Goal: Information Seeking & Learning: Learn about a topic

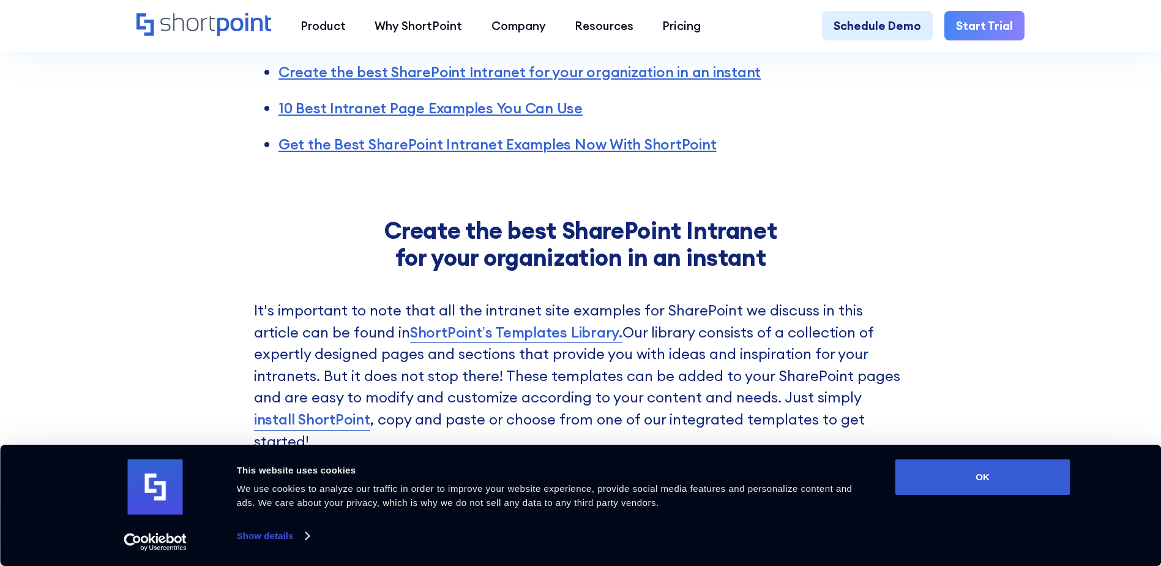
scroll to position [845, 0]
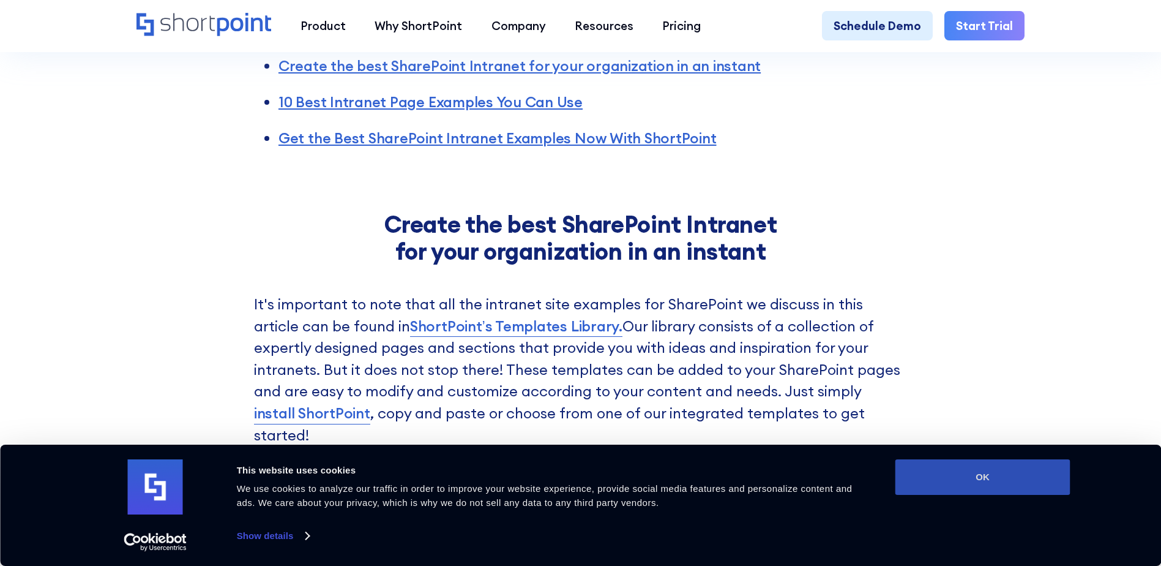
click at [905, 474] on button "OK" at bounding box center [983, 477] width 175 height 36
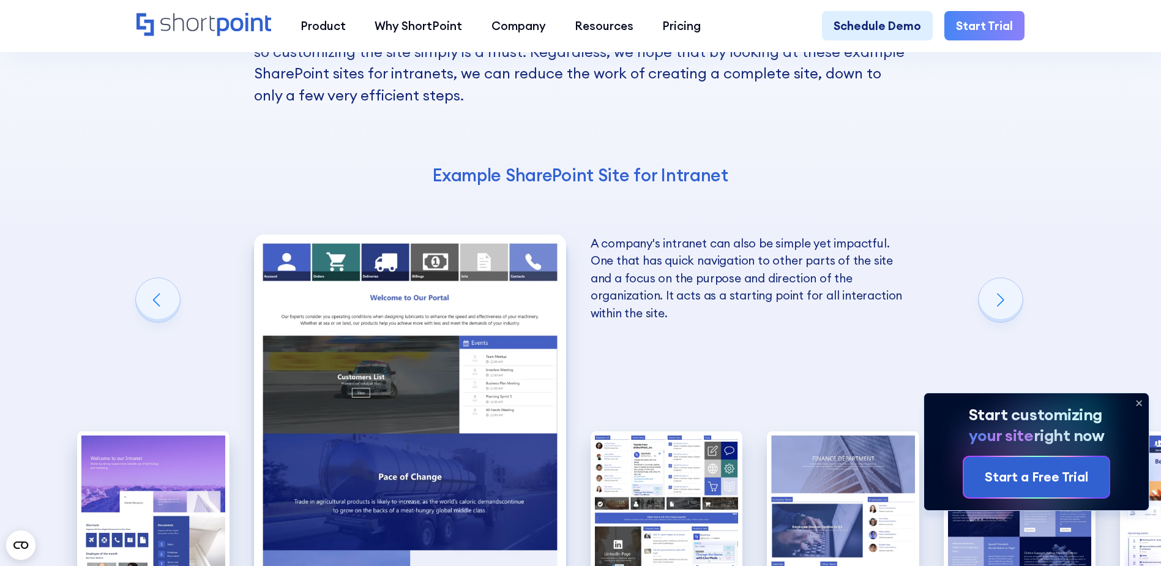
scroll to position [2002, 0]
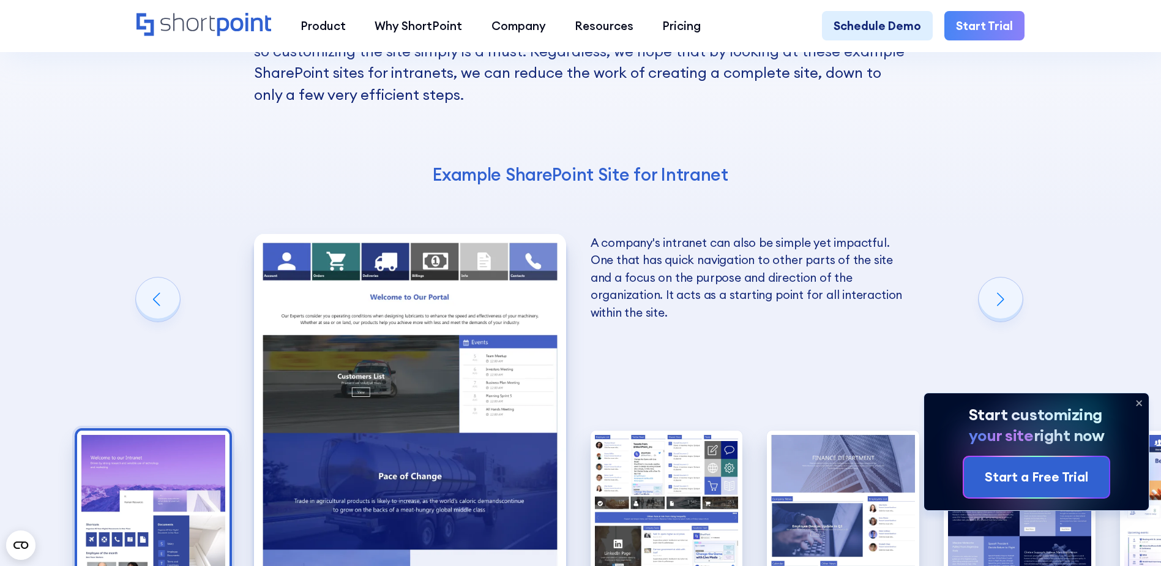
click at [193, 435] on img "1 / 10" at bounding box center [153, 523] width 152 height 187
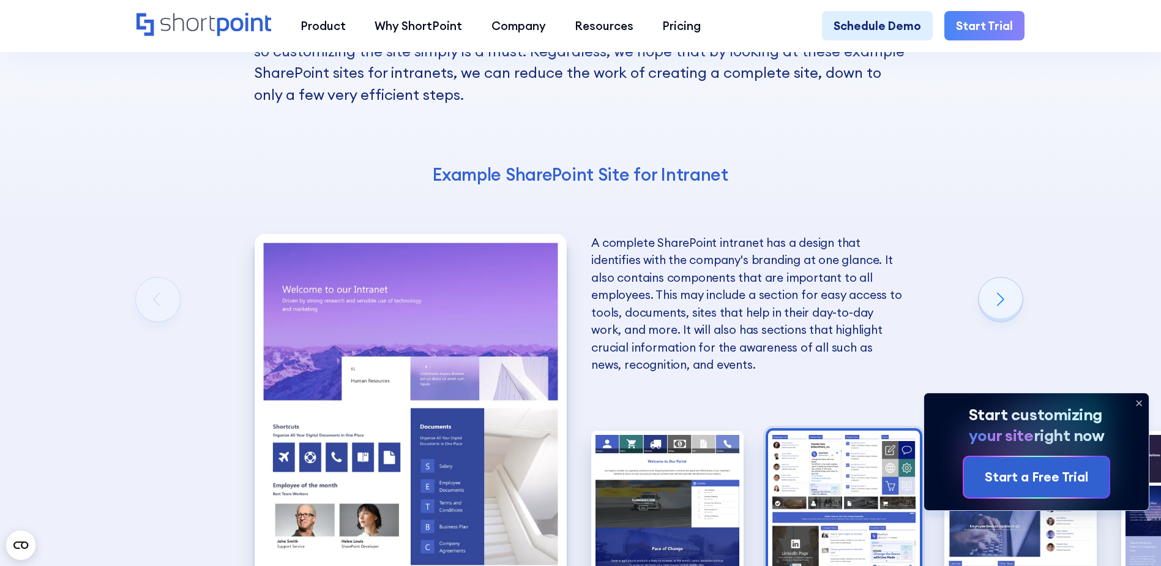
click at [862, 430] on img "3 / 10" at bounding box center [844, 523] width 152 height 187
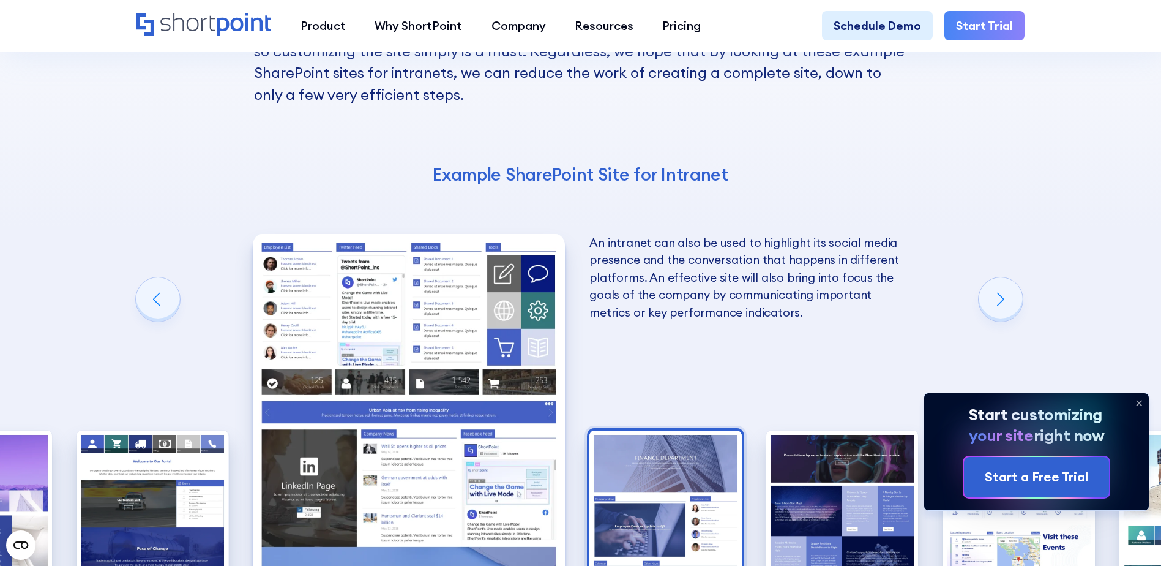
click at [724, 430] on img "4 / 10" at bounding box center [666, 523] width 152 height 187
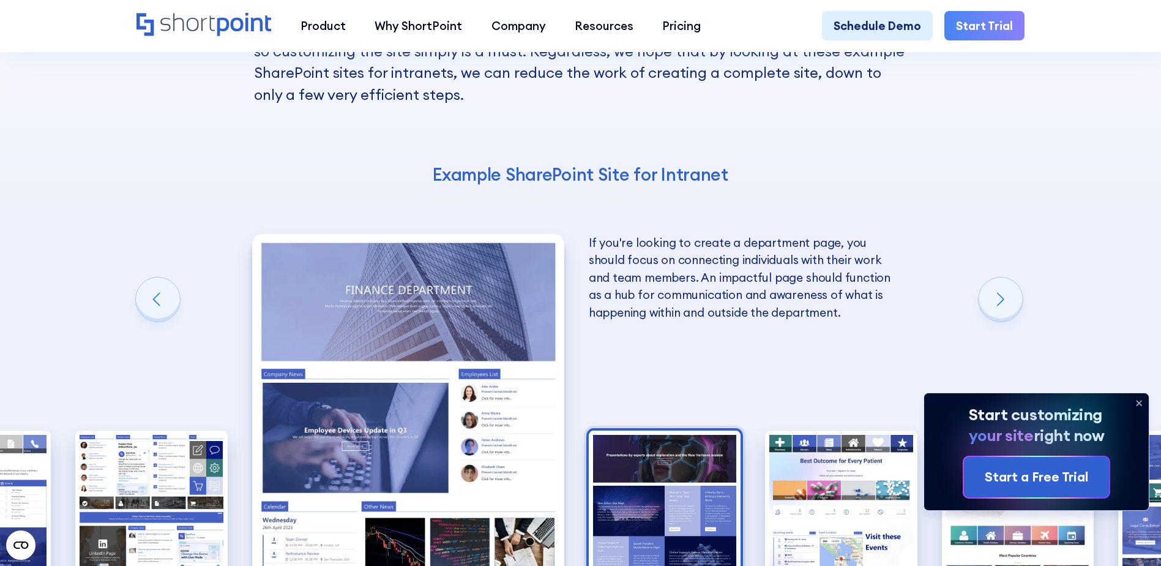
click at [672, 465] on img "5 / 10" at bounding box center [665, 523] width 152 height 187
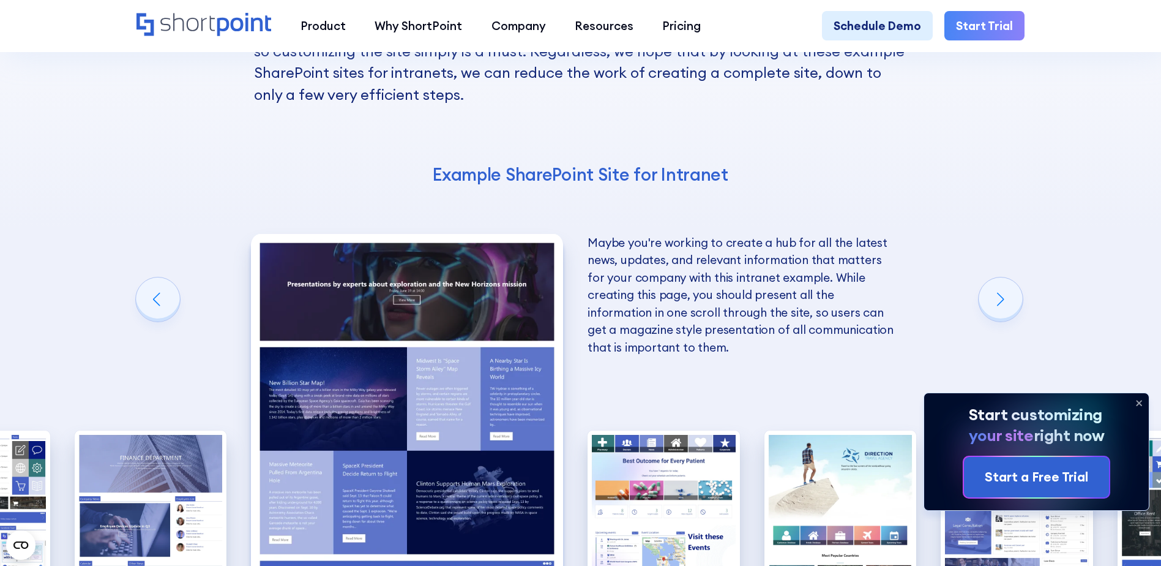
click at [672, 465] on img "6 / 10" at bounding box center [664, 523] width 152 height 187
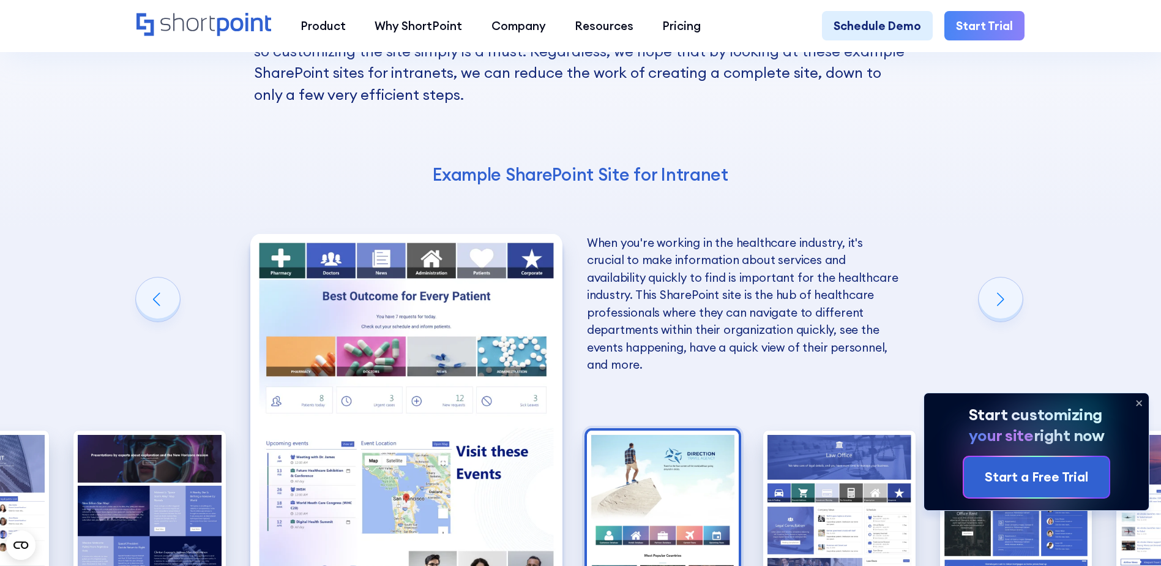
click at [672, 430] on img "7 / 10" at bounding box center [663, 523] width 152 height 187
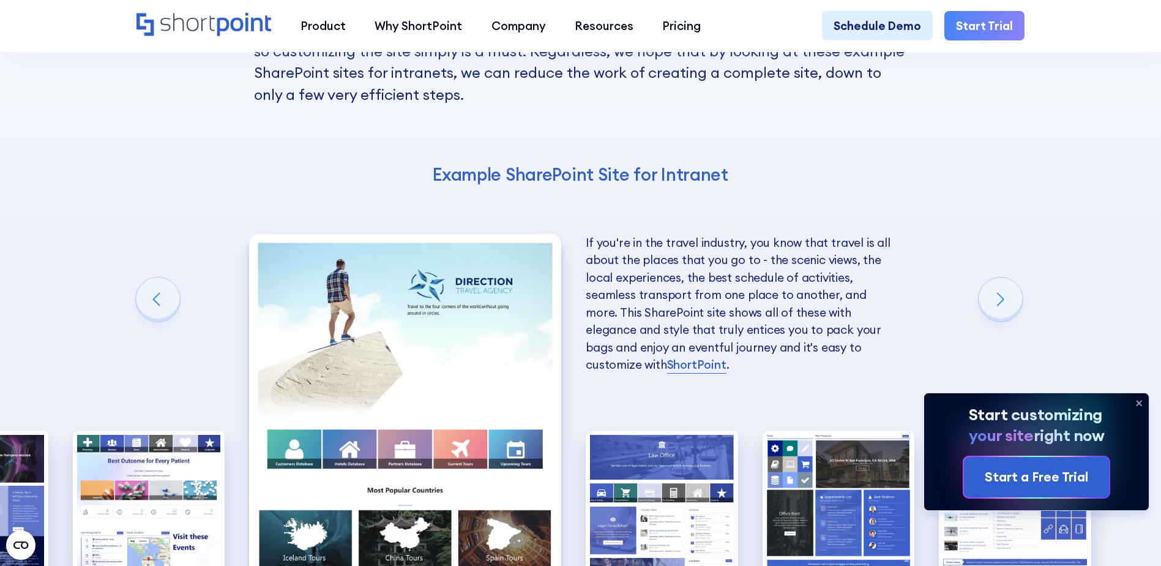
click at [672, 430] on img "8 / 10" at bounding box center [662, 523] width 152 height 187
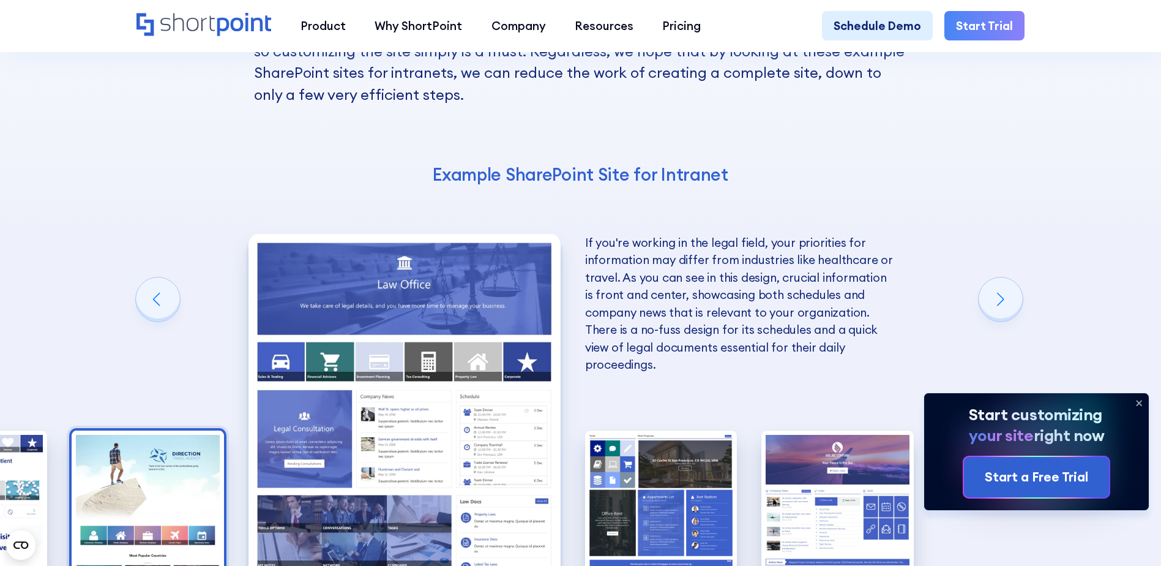
click at [672, 430] on img "9 / 10" at bounding box center [661, 523] width 152 height 187
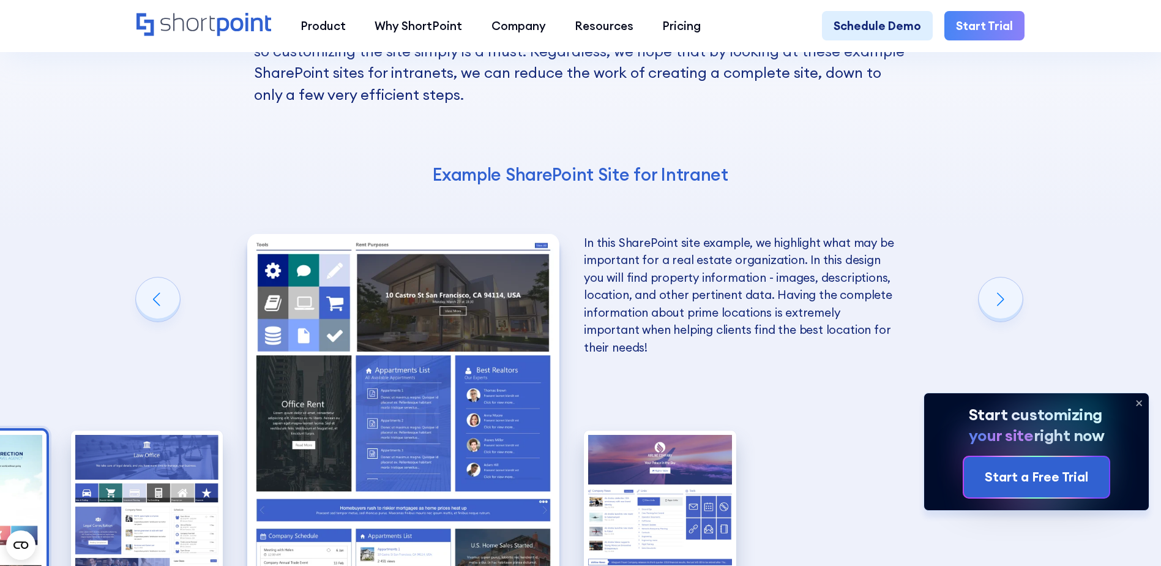
click at [672, 430] on img "10 / 10" at bounding box center [660, 523] width 152 height 187
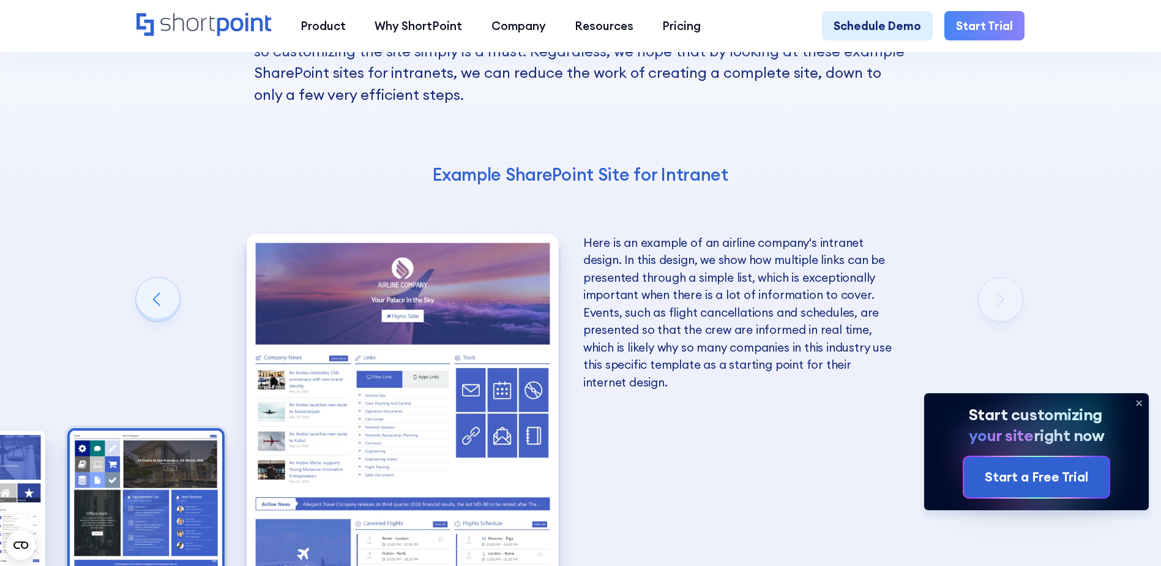
click at [148, 490] on img "9 / 10" at bounding box center [146, 523] width 152 height 187
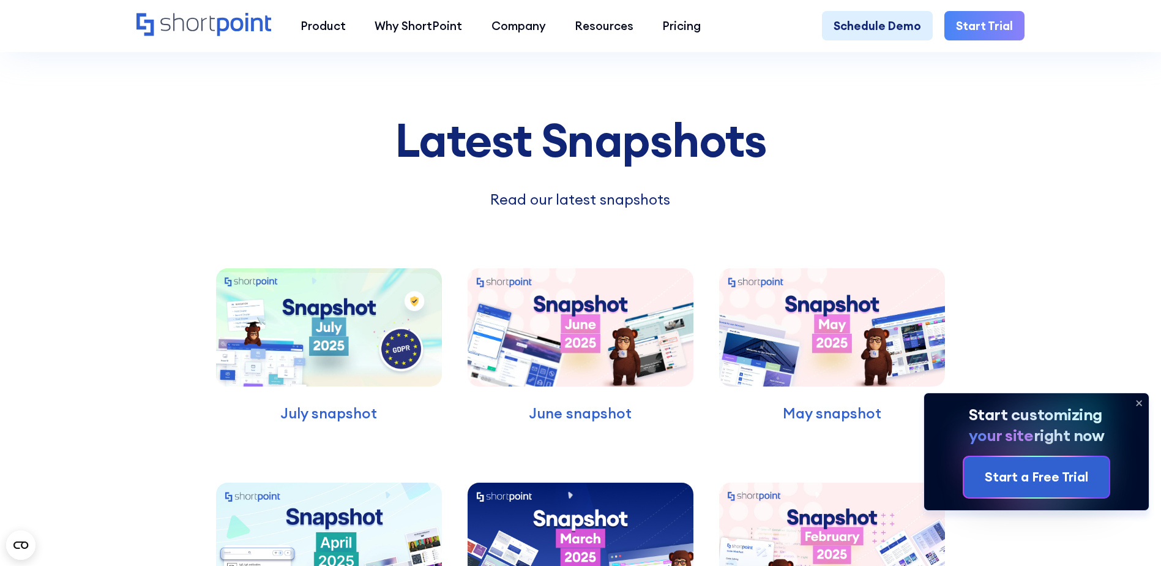
scroll to position [3323, 0]
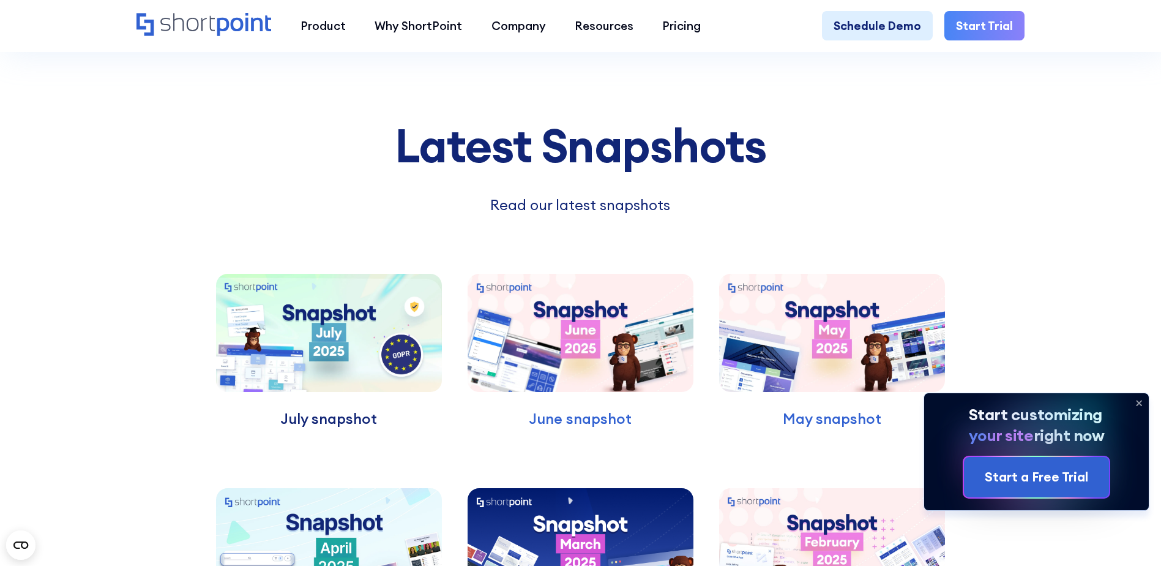
click at [328, 408] on p "July snapshot" at bounding box center [328, 419] width 225 height 22
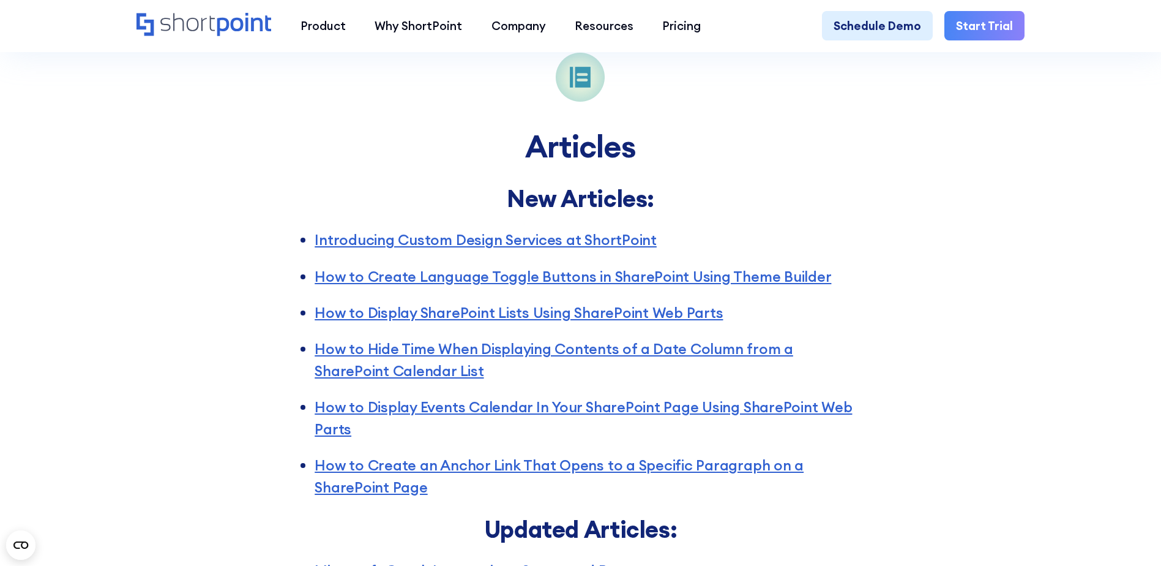
scroll to position [3158, 0]
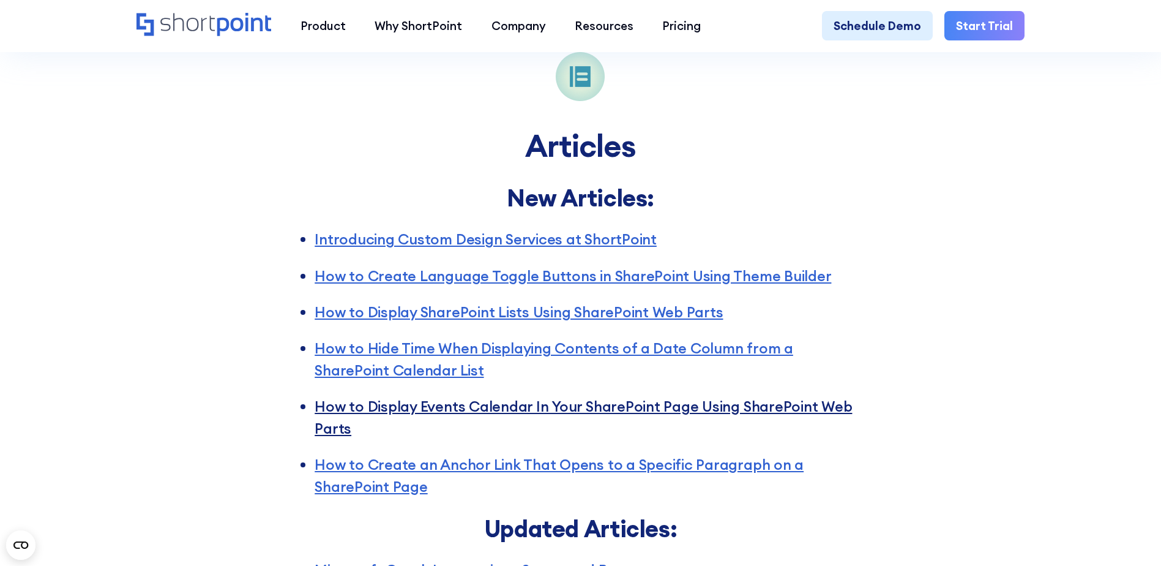
click at [344, 430] on link "How to Display Events Calendar In Your SharePoint Page Using SharePoint Web Par…" at bounding box center [583, 417] width 537 height 40
